Goal: Task Accomplishment & Management: Use online tool/utility

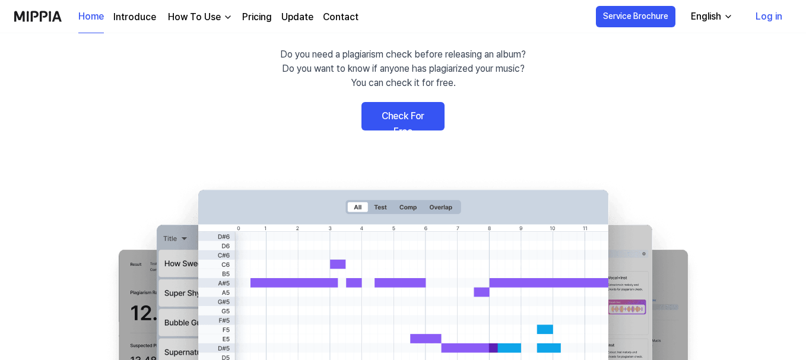
scroll to position [59, 0]
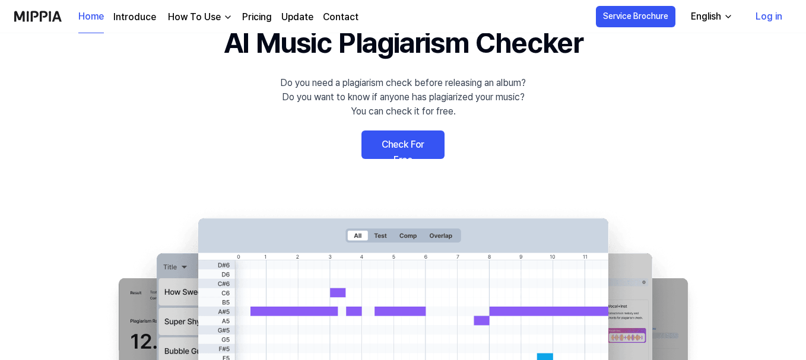
click at [420, 153] on link "Check For Free" at bounding box center [403, 145] width 83 height 29
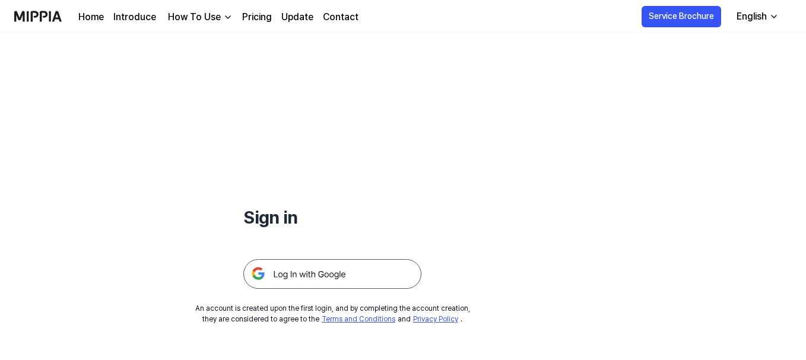
click at [505, 132] on div "Sign in An account is created upon the first login, and by completing the accou…" at bounding box center [332, 179] width 665 height 292
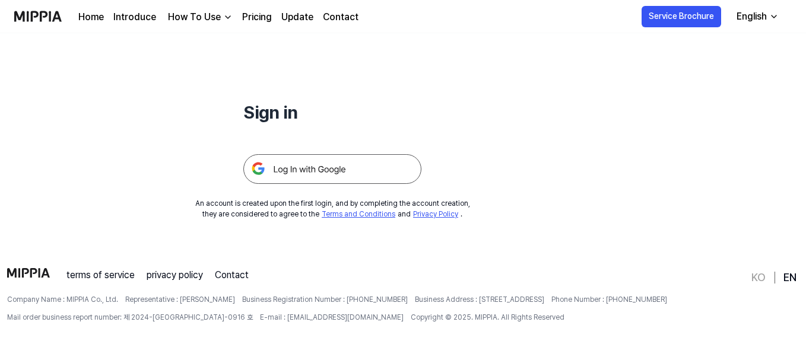
scroll to position [114, 0]
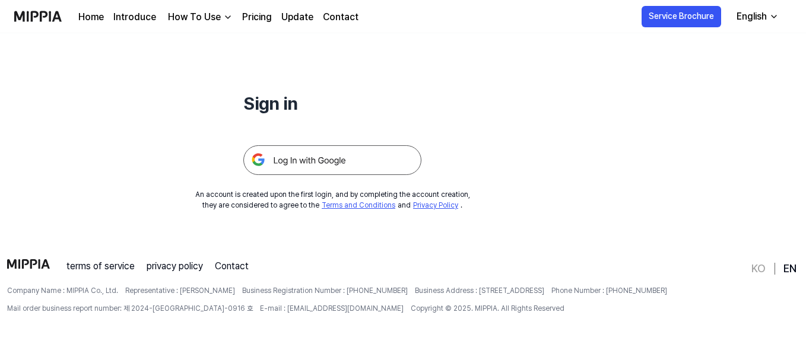
click at [274, 160] on img at bounding box center [332, 161] width 178 height 30
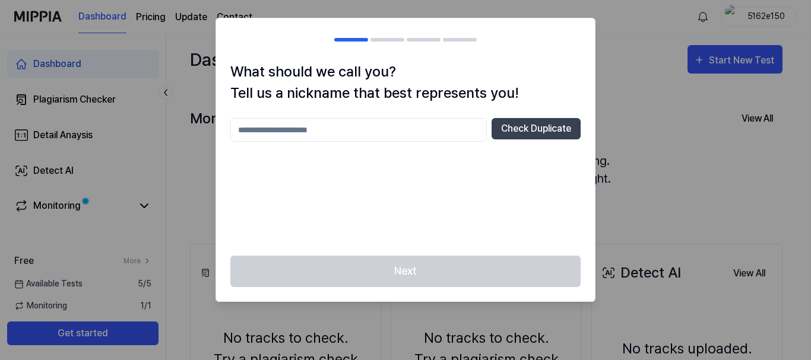
click at [314, 132] on input "text" at bounding box center [358, 130] width 257 height 24
type input "**********"
click at [476, 180] on div "**********" at bounding box center [405, 180] width 350 height 124
click at [546, 125] on button "Check Duplicate" at bounding box center [536, 128] width 89 height 21
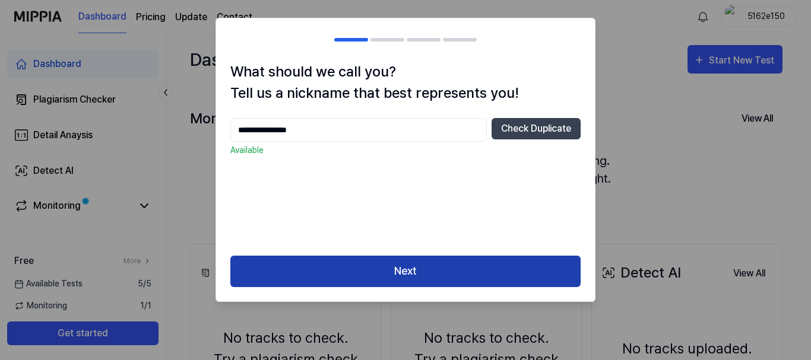
click at [422, 271] on button "Next" at bounding box center [405, 271] width 350 height 31
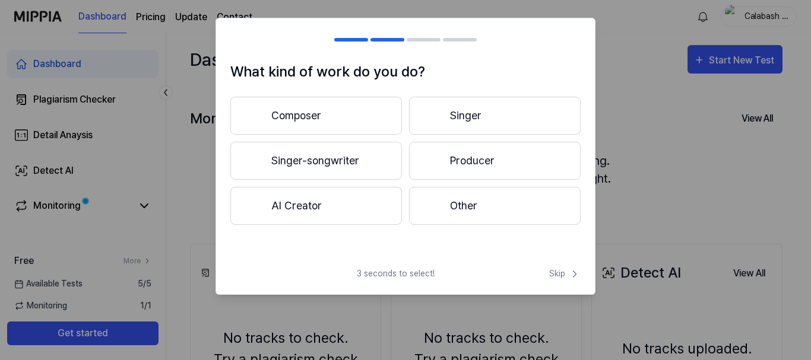
click at [333, 153] on button "Singer-songwriter" at bounding box center [316, 161] width 172 height 38
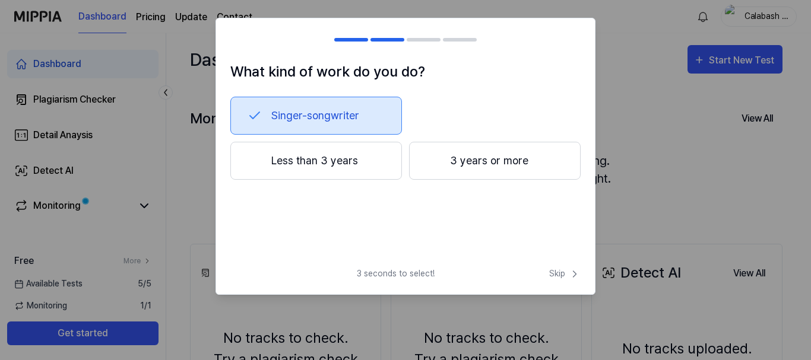
click at [316, 167] on button "Less than 3 years" at bounding box center [316, 161] width 172 height 38
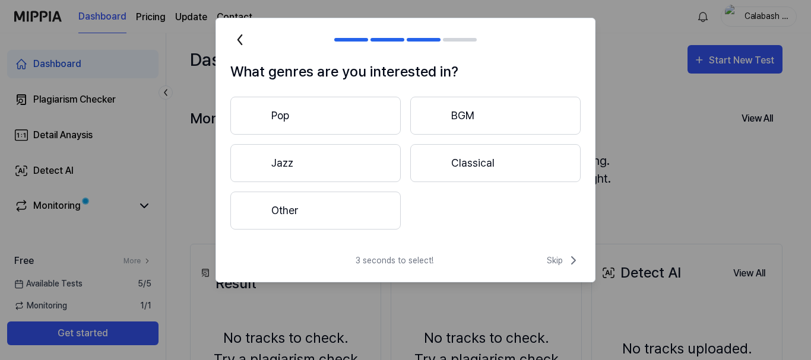
click at [237, 42] on icon at bounding box center [239, 39] width 19 height 19
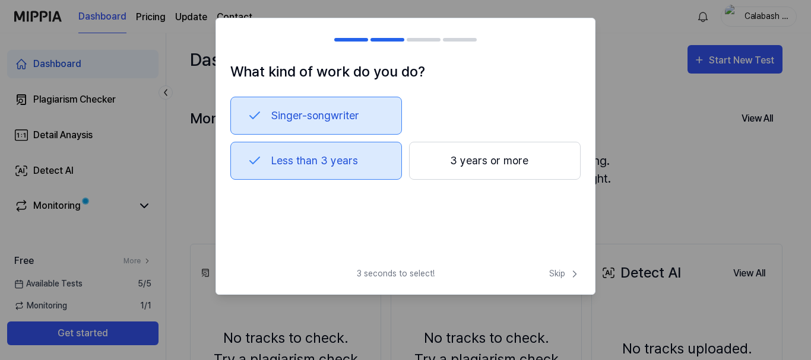
click at [237, 42] on div at bounding box center [237, 40] width 14 height 14
click at [252, 170] on button "Less than 3 years" at bounding box center [316, 161] width 172 height 38
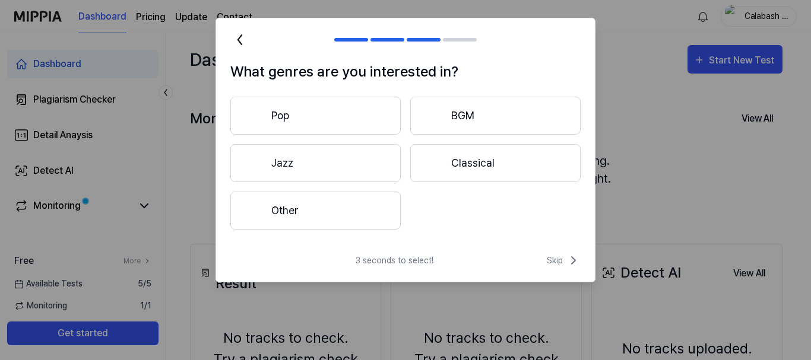
click at [239, 31] on icon at bounding box center [239, 39] width 19 height 19
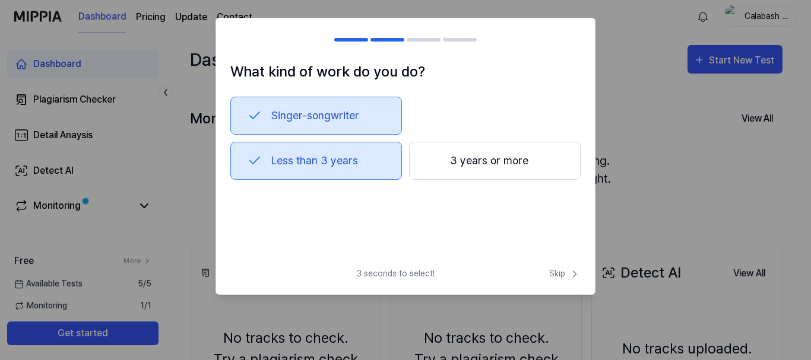
click at [239, 31] on h2 at bounding box center [405, 39] width 379 height 43
click at [559, 274] on span "Skip" at bounding box center [564, 274] width 31 height 12
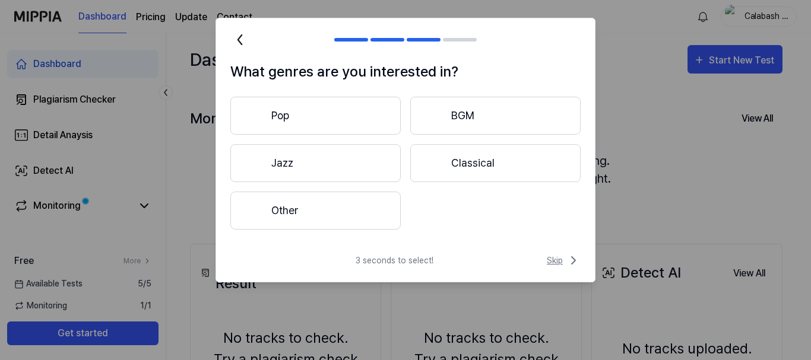
click at [552, 261] on span "Skip" at bounding box center [564, 261] width 34 height 14
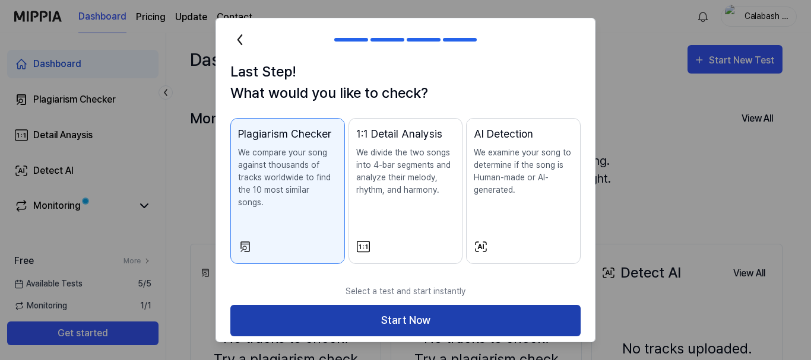
click at [415, 305] on button "Start Now" at bounding box center [405, 320] width 350 height 31
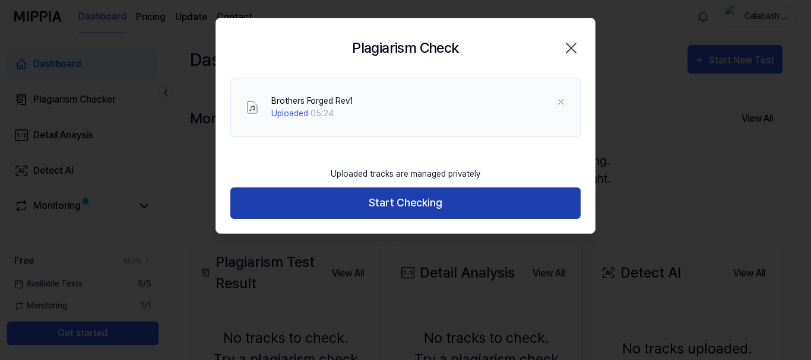
click at [407, 207] on button "Start Checking" at bounding box center [405, 203] width 350 height 31
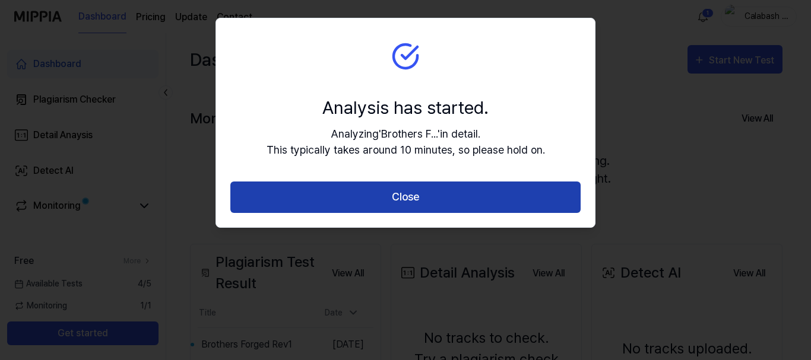
click at [433, 199] on button "Close" at bounding box center [405, 197] width 350 height 31
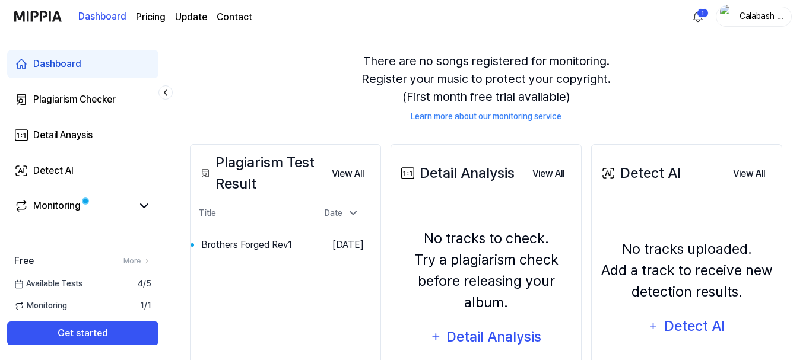
scroll to position [119, 0]
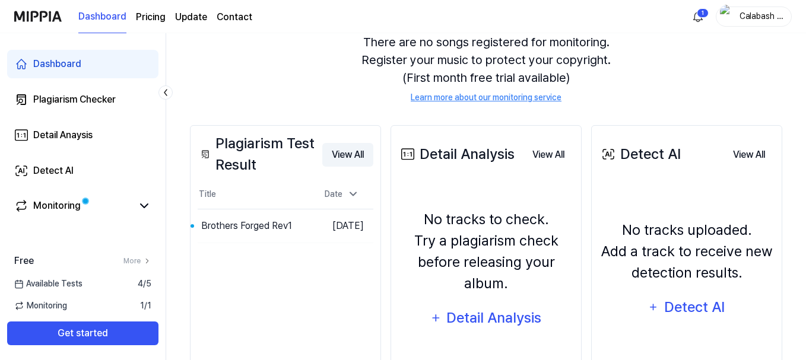
click at [350, 157] on button "View All" at bounding box center [347, 155] width 51 height 24
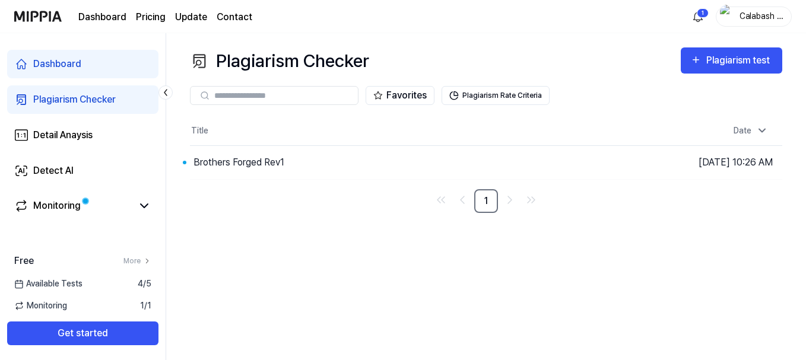
scroll to position [0, 0]
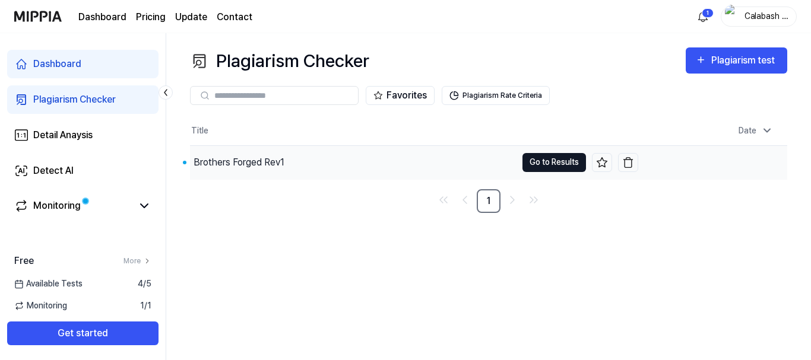
click at [555, 167] on button "Go to Results" at bounding box center [555, 162] width 64 height 19
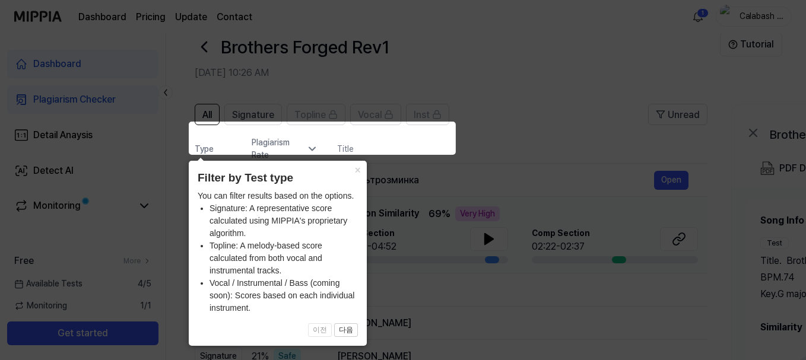
scroll to position [1, 0]
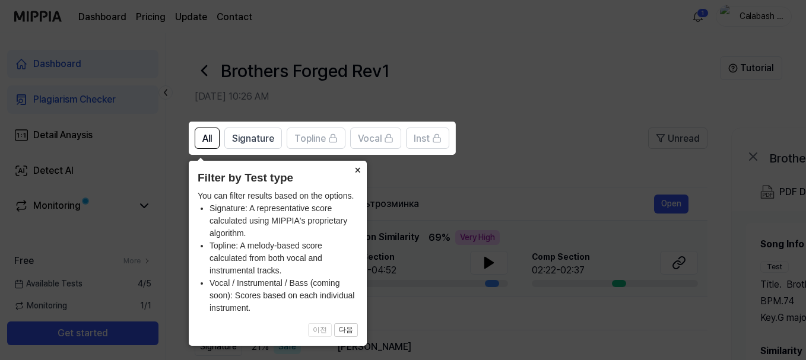
click at [356, 168] on button "×" at bounding box center [357, 169] width 19 height 17
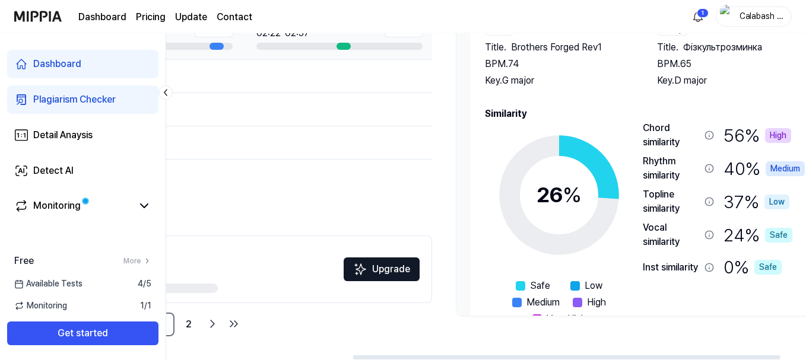
scroll to position [0, 317]
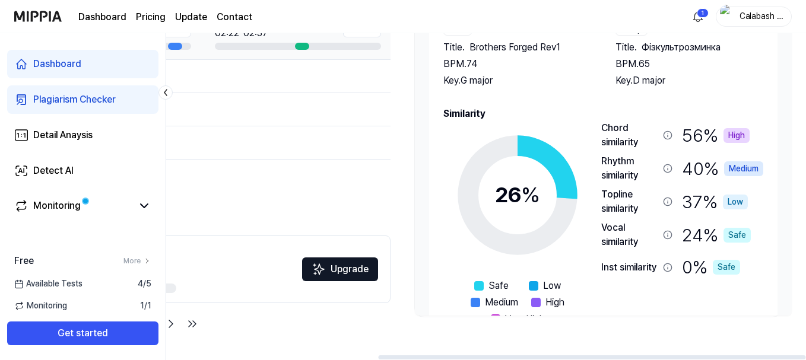
drag, startPoint x: 416, startPoint y: 357, endPoint x: 735, endPoint y: 368, distance: 319.1
click at [735, 360] on div at bounding box center [592, 358] width 428 height 4
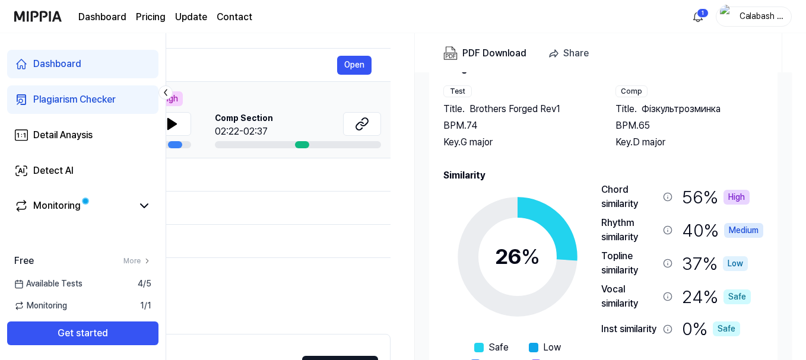
scroll to position [179, 0]
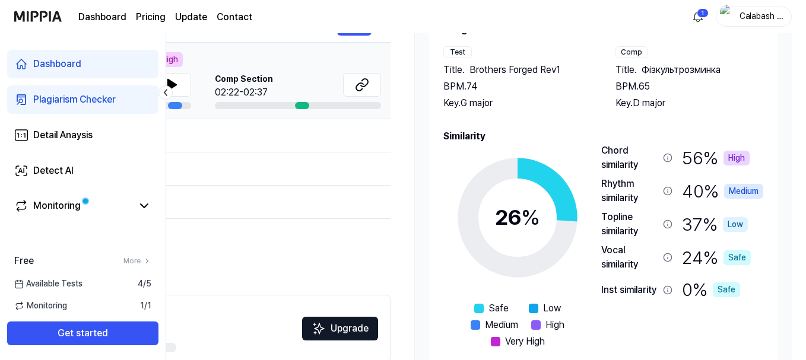
click at [540, 325] on span at bounding box center [537, 326] width 10 height 10
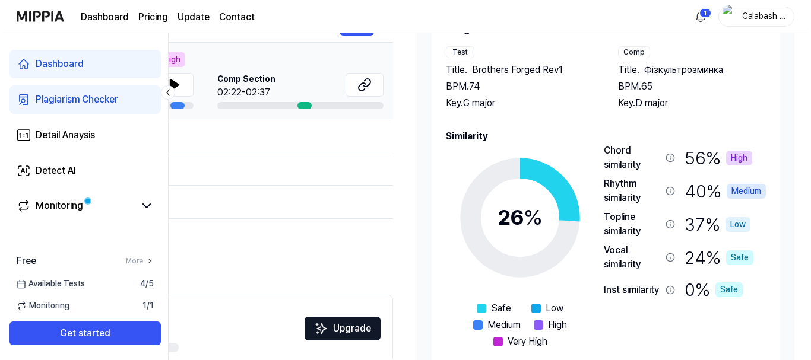
scroll to position [0, 0]
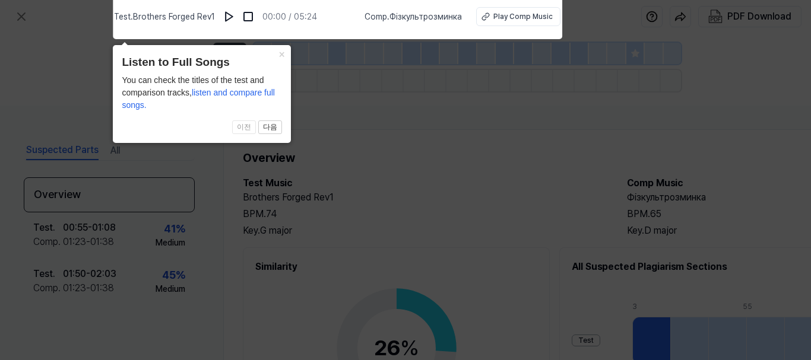
click at [470, 162] on icon at bounding box center [405, 177] width 811 height 366
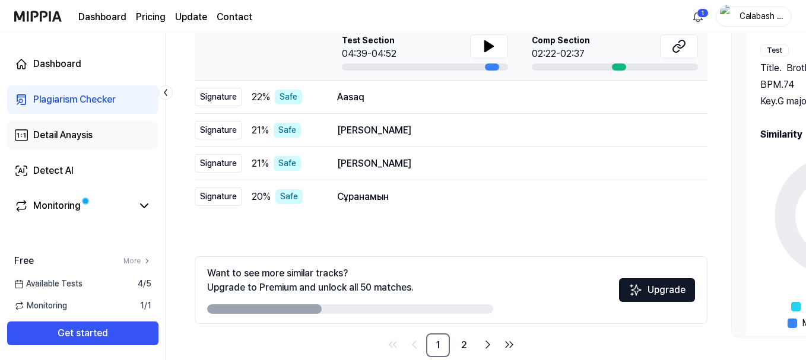
scroll to position [238, 0]
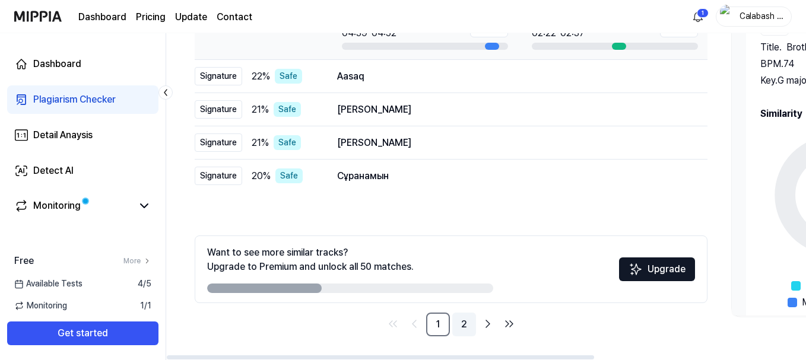
click at [467, 325] on link "2" at bounding box center [465, 325] width 24 height 24
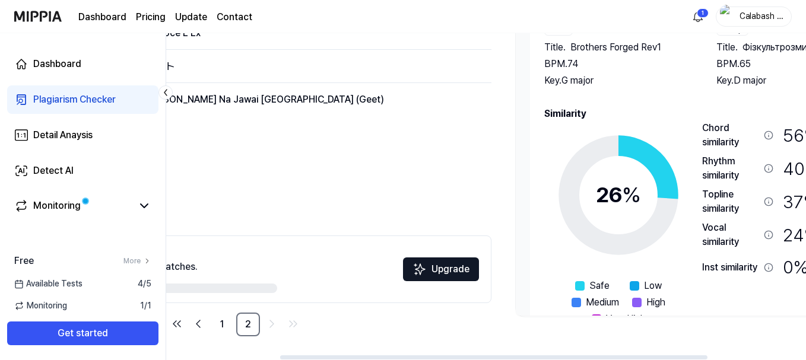
scroll to position [0, 317]
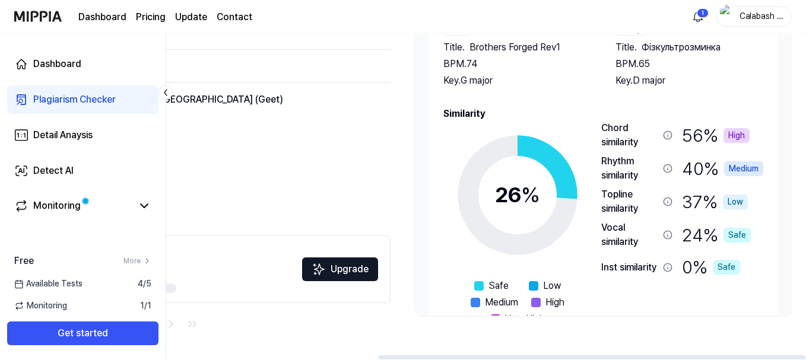
drag, startPoint x: 422, startPoint y: 360, endPoint x: 644, endPoint y: 366, distance: 222.8
click at [644, 360] on div at bounding box center [486, 358] width 640 height 6
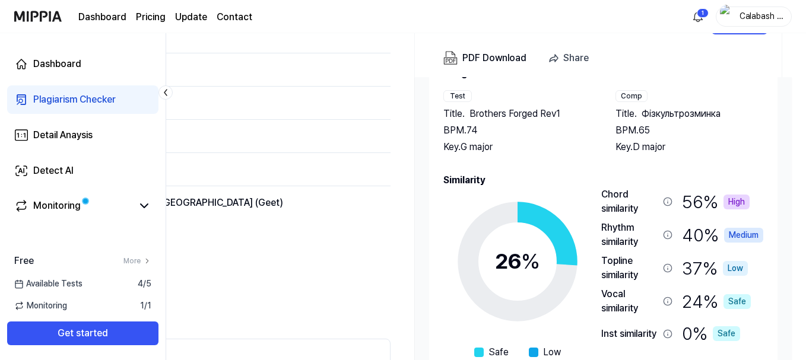
scroll to position [133, 0]
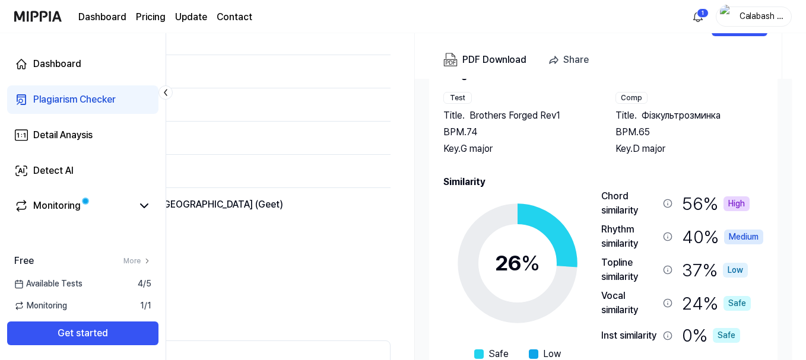
click at [741, 205] on div "High" at bounding box center [737, 204] width 26 height 15
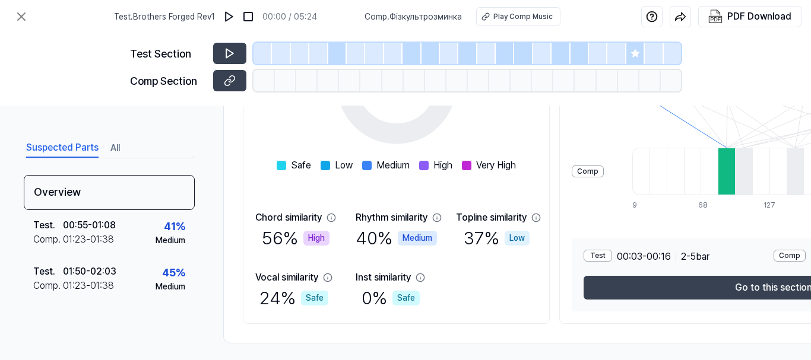
scroll to position [276, 0]
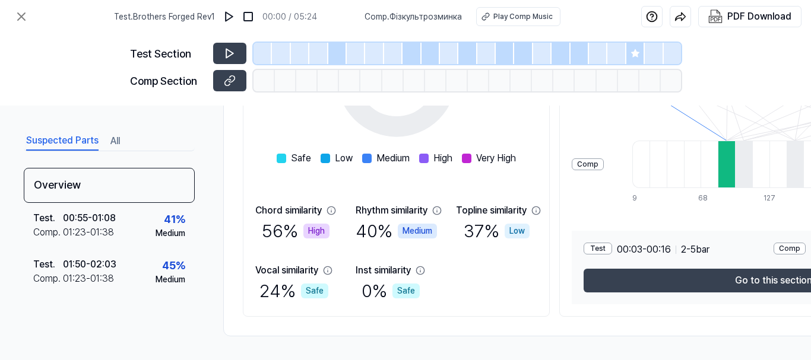
click at [333, 206] on icon at bounding box center [332, 211] width 10 height 10
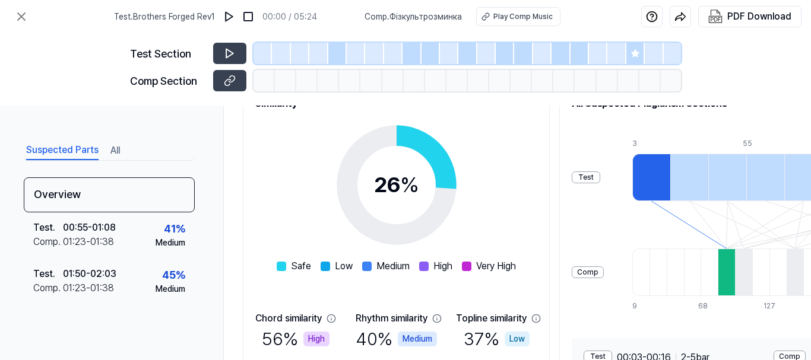
scroll to position [0, 0]
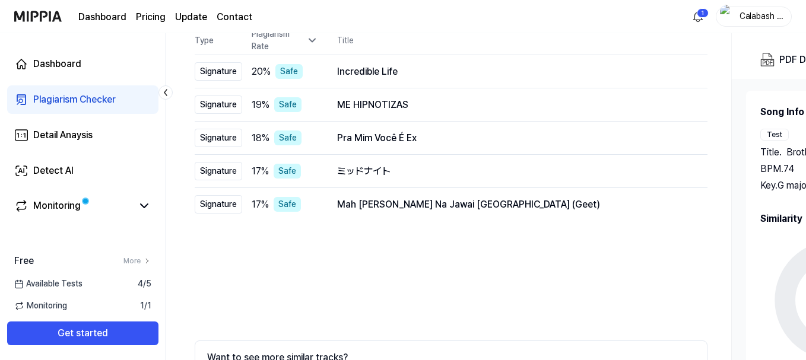
scroll to position [238, 0]
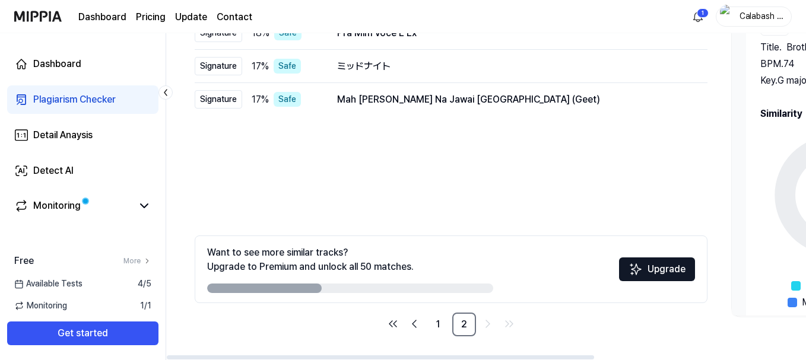
drag, startPoint x: 297, startPoint y: 286, endPoint x: 442, endPoint y: 289, distance: 145.5
click at [442, 289] on div at bounding box center [350, 289] width 286 height 10
click at [442, 324] on link "1" at bounding box center [438, 325] width 24 height 24
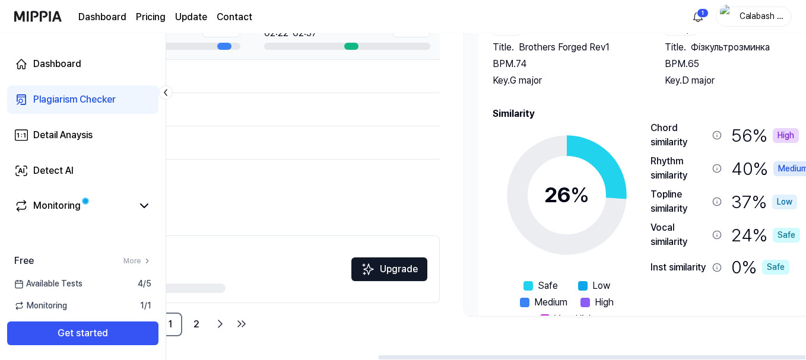
scroll to position [0, 317]
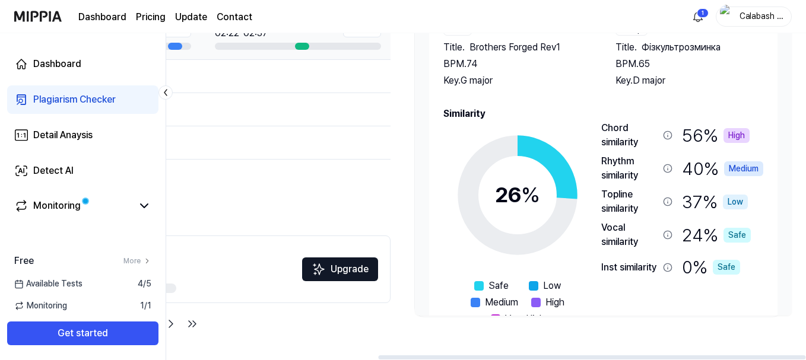
drag, startPoint x: 556, startPoint y: 357, endPoint x: 875, endPoint y: 352, distance: 319.5
click at [806, 356] on div at bounding box center [592, 358] width 428 height 4
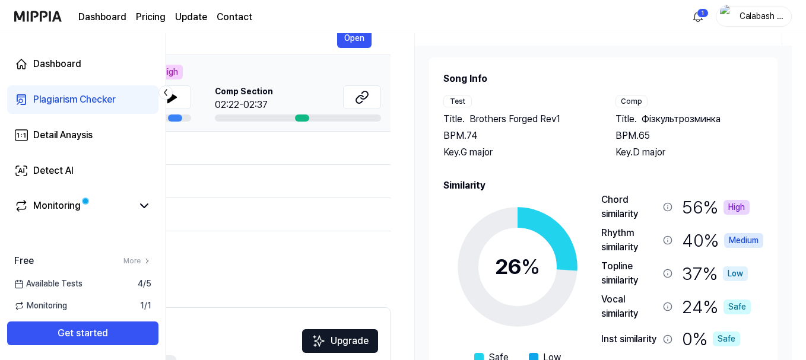
scroll to position [0, 0]
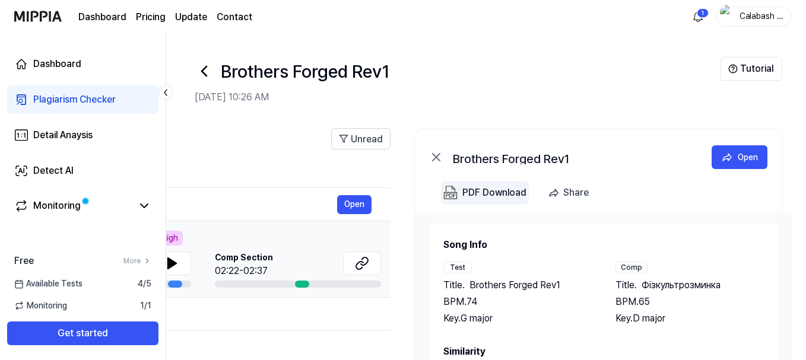
click at [472, 191] on div "PDF Download" at bounding box center [495, 192] width 64 height 15
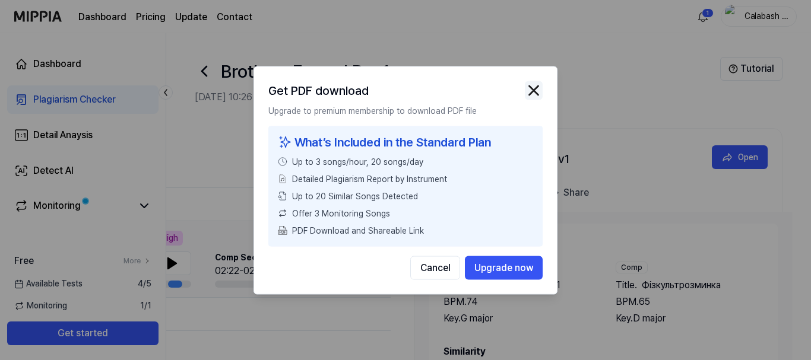
click at [531, 92] on img "button" at bounding box center [534, 90] width 18 height 18
